Goal: Task Accomplishment & Management: Use online tool/utility

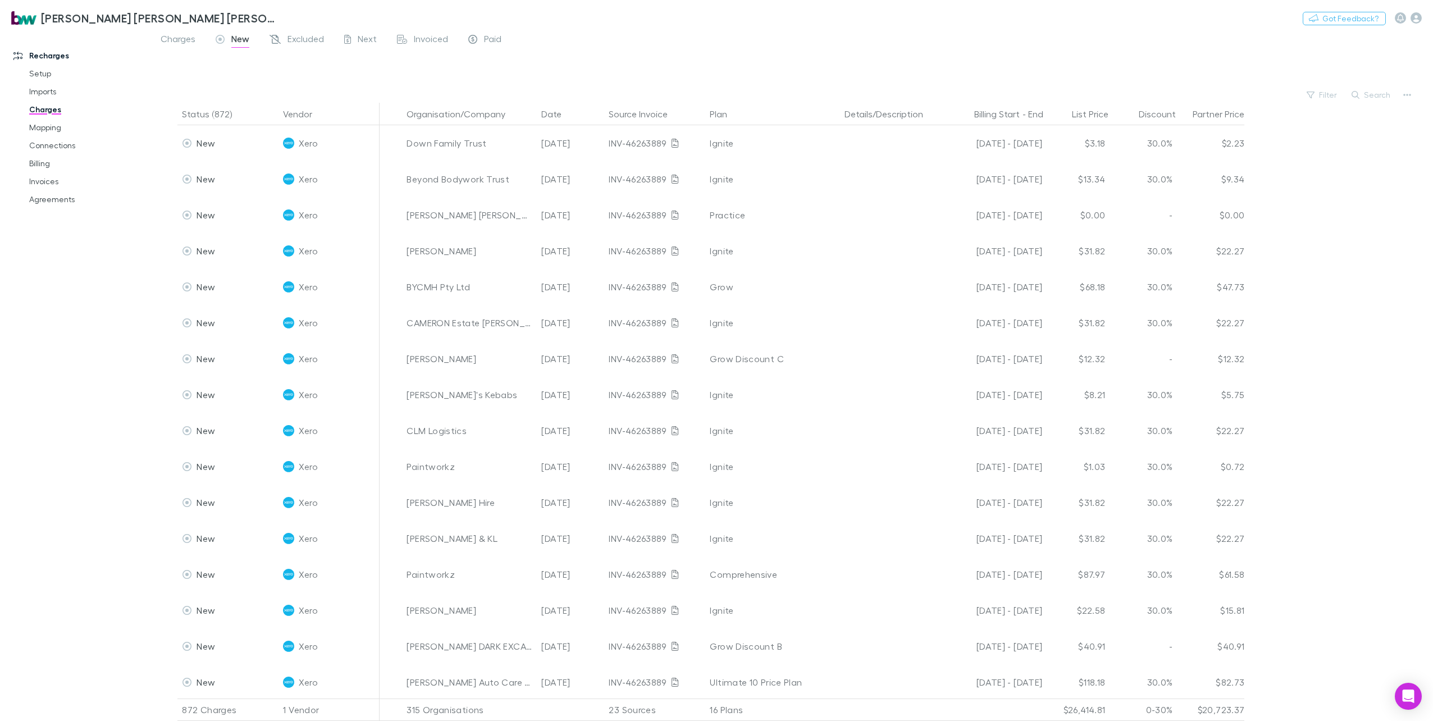
scroll to position [1740, 0]
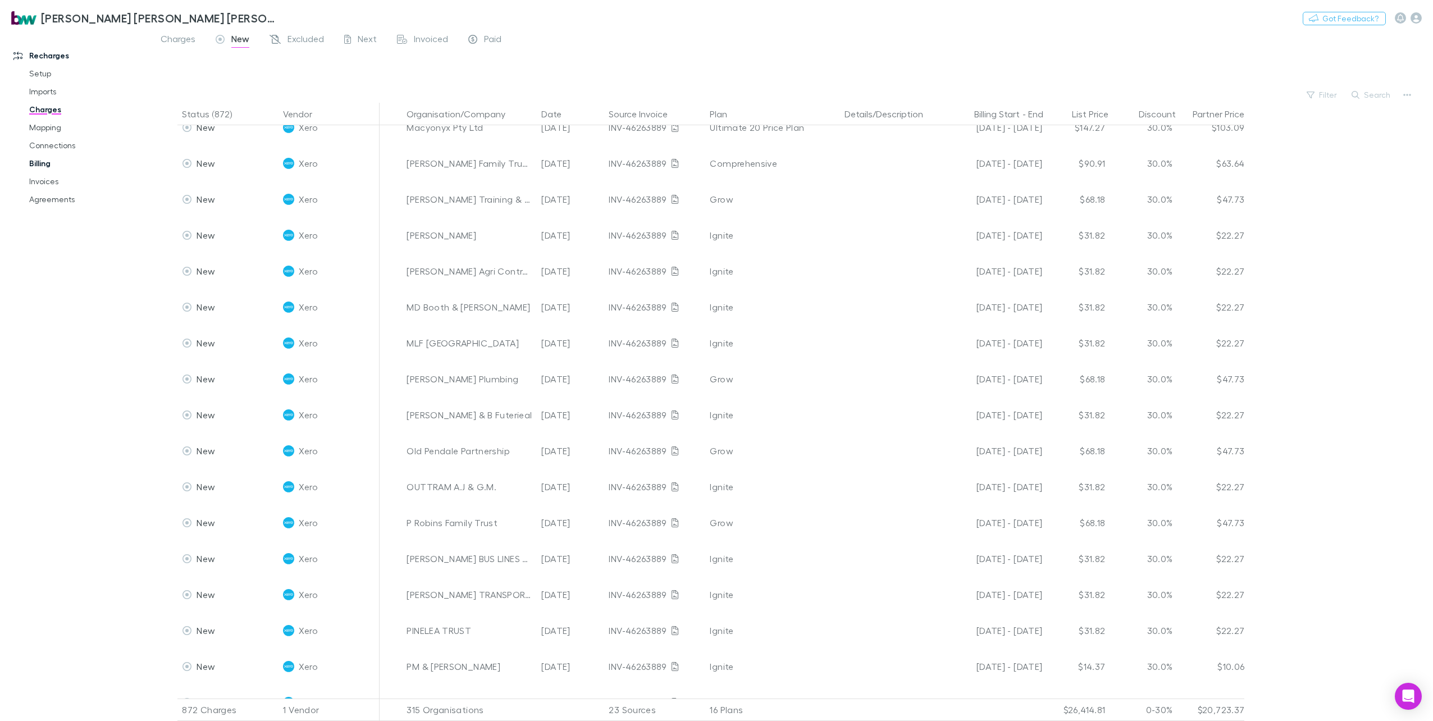
click at [429, 38] on span "Invoiced" at bounding box center [431, 40] width 34 height 15
click at [39, 162] on link "Billing" at bounding box center [87, 163] width 139 height 18
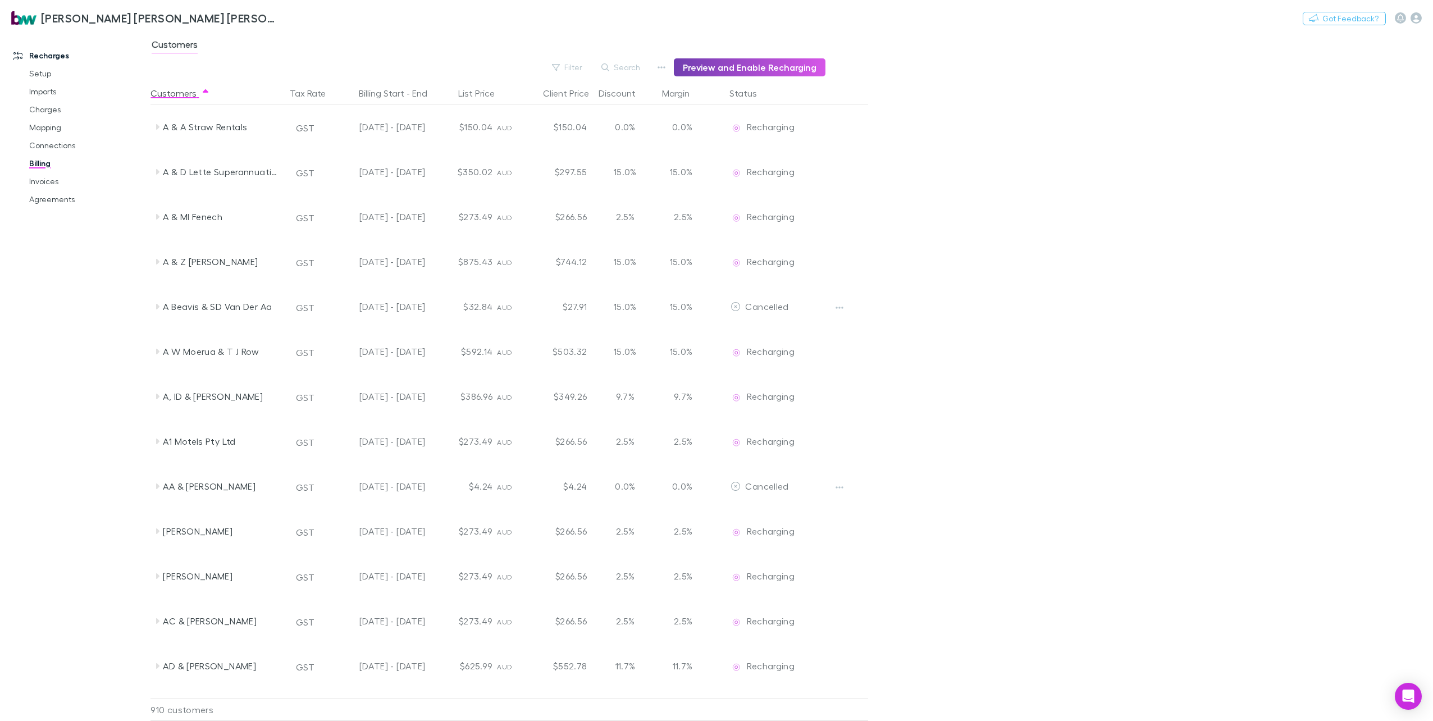
click at [751, 64] on button "Preview and Enable Recharging" at bounding box center [750, 67] width 152 height 18
